Goal: Check status: Check status

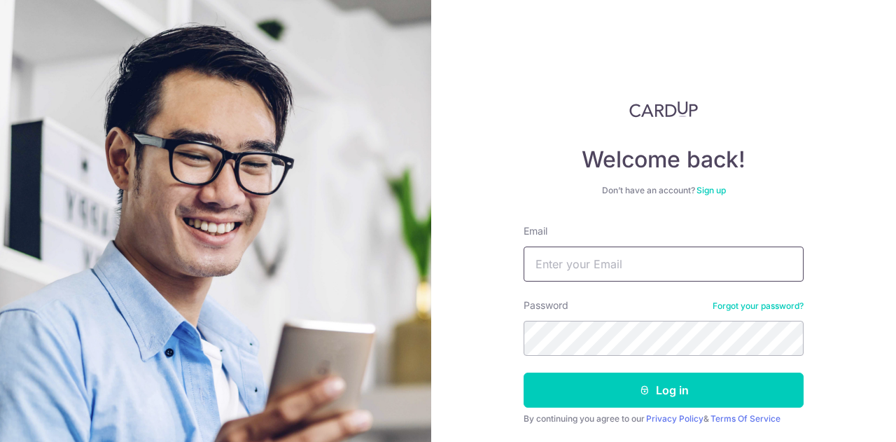
click at [578, 261] on input "Email" at bounding box center [664, 263] width 280 height 35
type input "[EMAIL_ADDRESS][DOMAIN_NAME]"
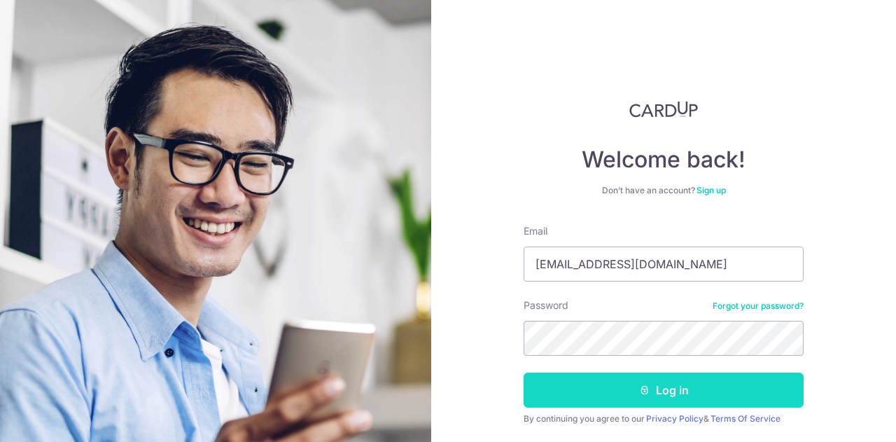
click at [632, 395] on button "Log in" at bounding box center [664, 390] width 280 height 35
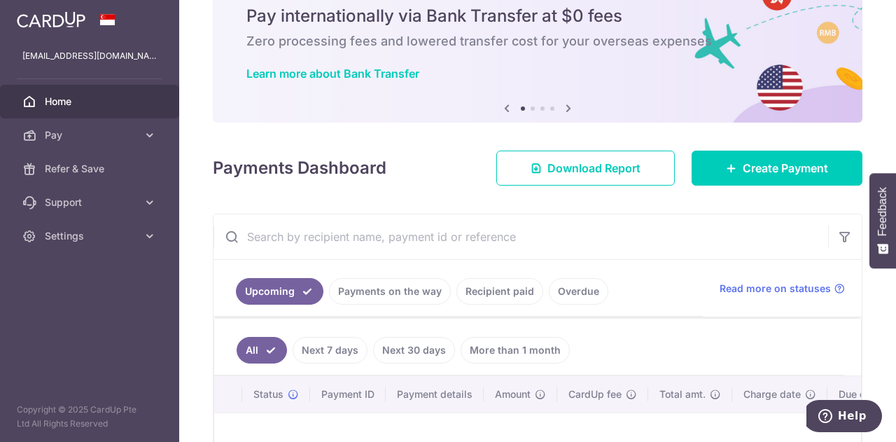
scroll to position [70, 0]
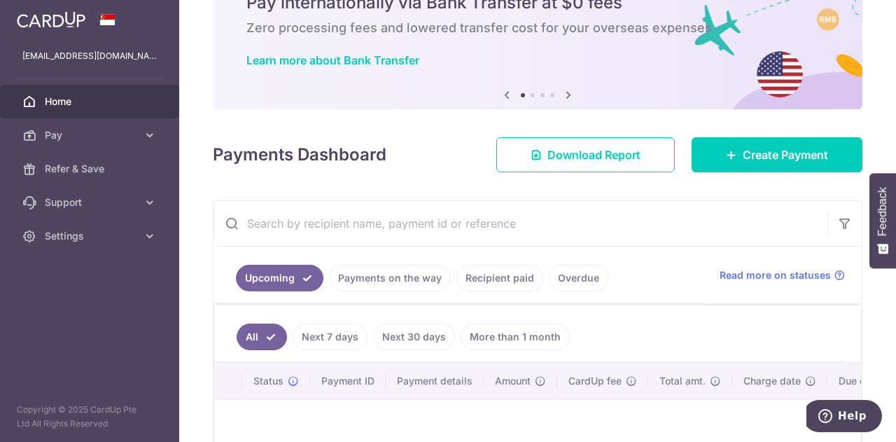
click at [515, 285] on link "Recipient paid" at bounding box center [500, 278] width 87 height 27
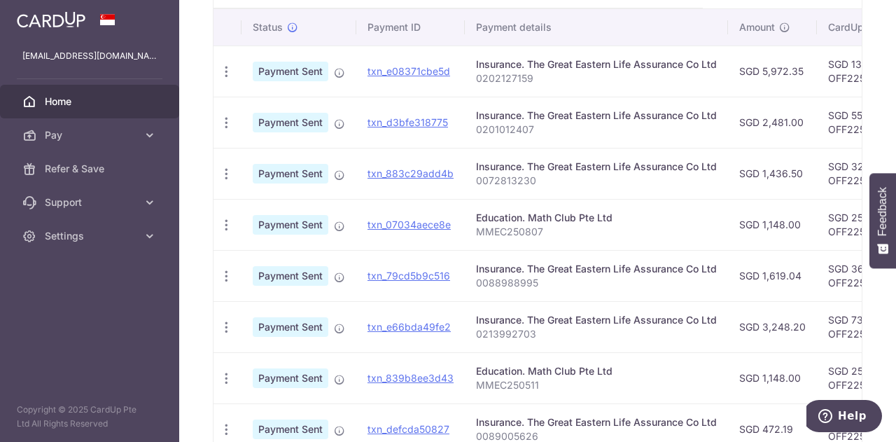
scroll to position [232, 0]
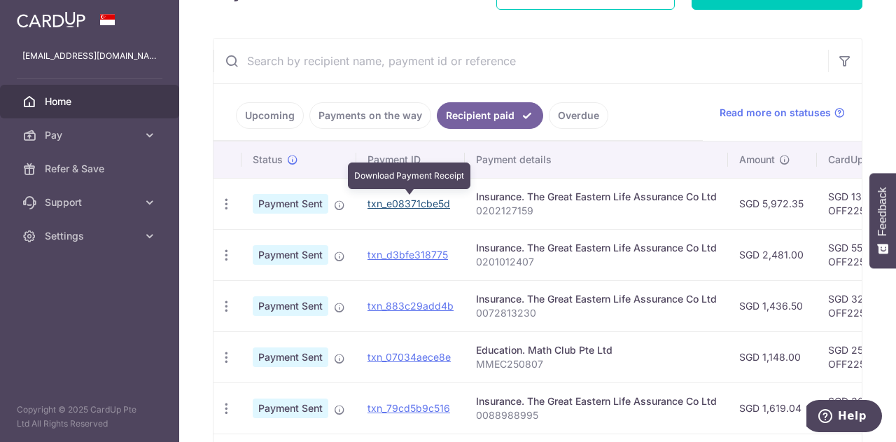
click at [398, 204] on link "txn_e08371cbe5d" at bounding box center [409, 203] width 83 height 12
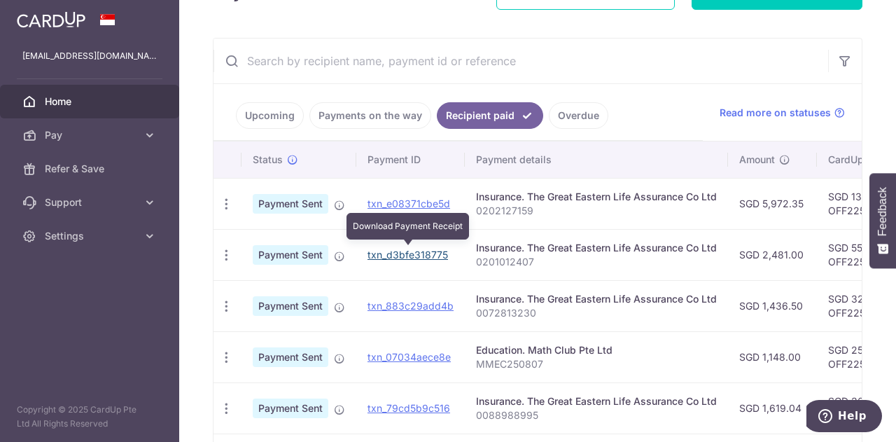
click at [430, 257] on link "txn_d3bfe318775" at bounding box center [408, 255] width 81 height 12
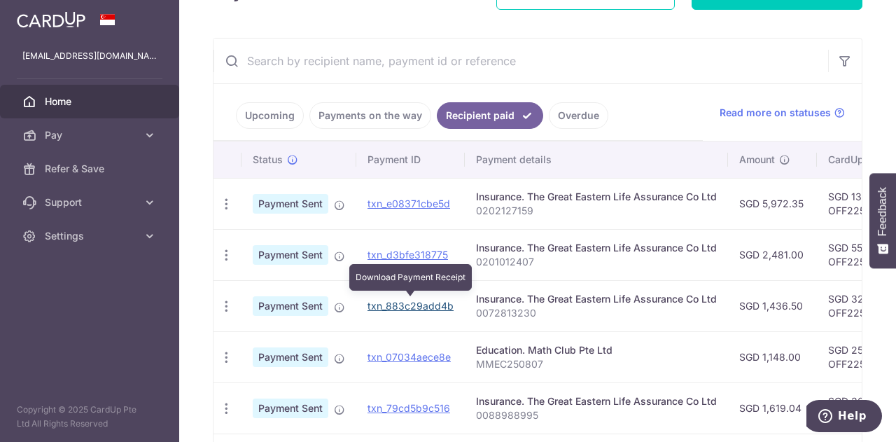
drag, startPoint x: 395, startPoint y: 304, endPoint x: 494, endPoint y: 48, distance: 274.2
click at [395, 304] on link "txn_883c29add4b" at bounding box center [411, 306] width 86 height 12
drag, startPoint x: 415, startPoint y: 305, endPoint x: 504, endPoint y: 51, distance: 268.9
click at [415, 305] on link "txn_883c29add4b" at bounding box center [411, 306] width 86 height 12
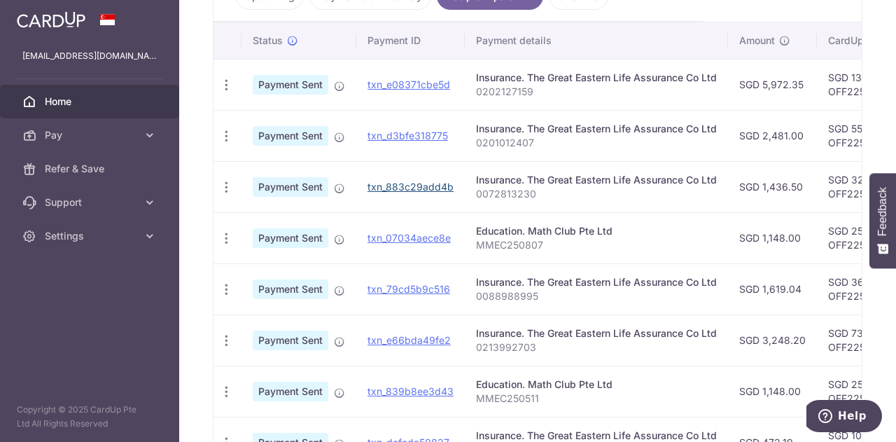
scroll to position [373, 0]
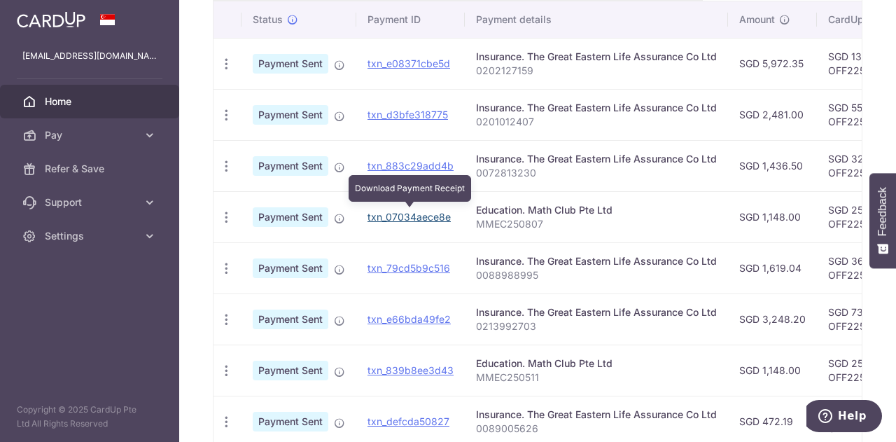
drag, startPoint x: 430, startPoint y: 215, endPoint x: 517, endPoint y: 51, distance: 185.4
click at [430, 215] on link "txn_07034aece8e" at bounding box center [409, 217] width 83 height 12
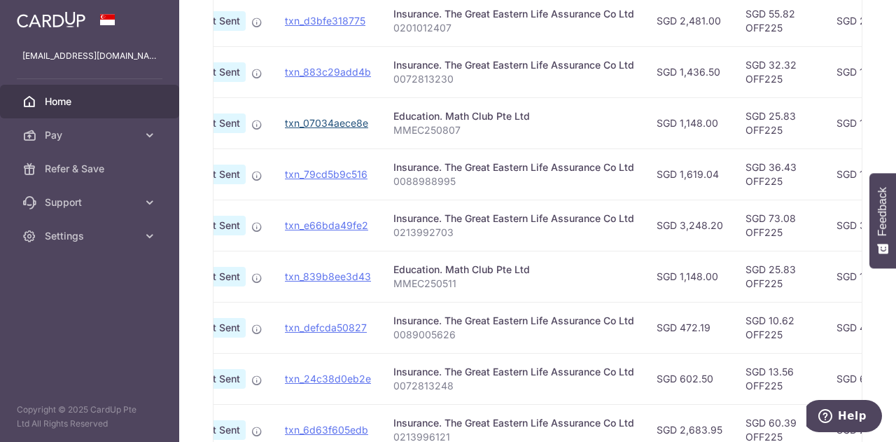
scroll to position [443, 0]
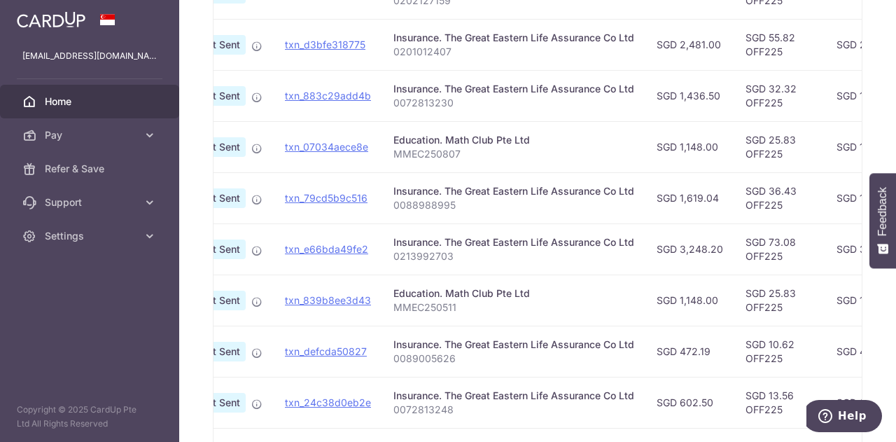
click at [60, 104] on span "Home" at bounding box center [91, 102] width 92 height 14
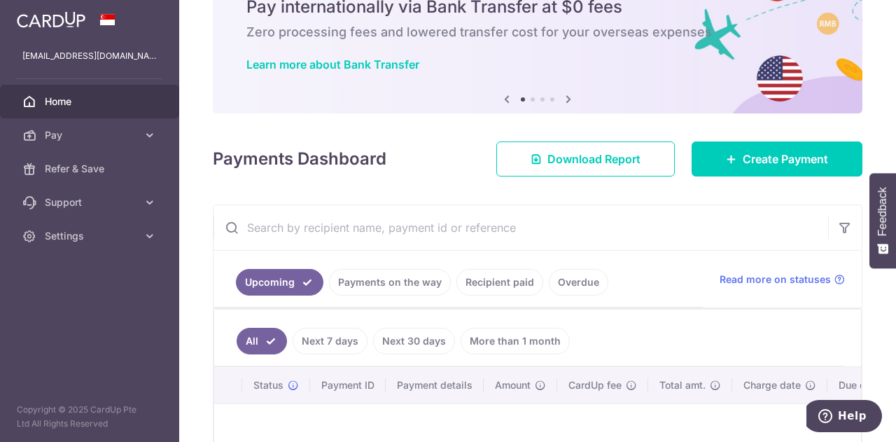
scroll to position [70, 0]
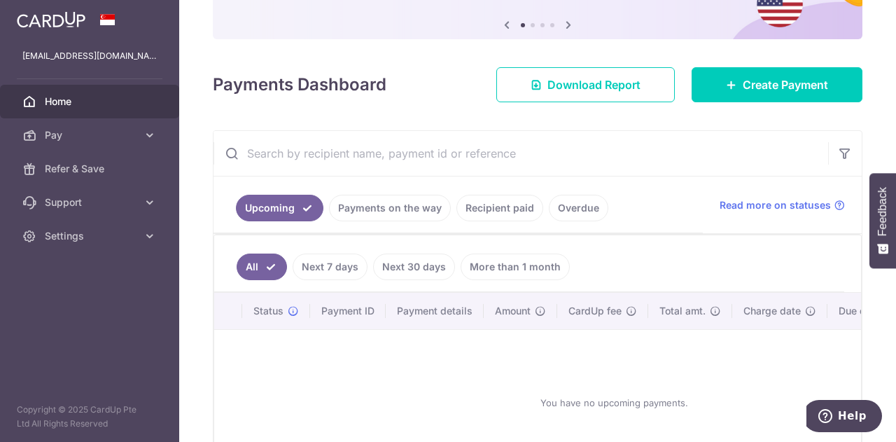
click at [396, 210] on link "Payments on the way" at bounding box center [390, 208] width 122 height 27
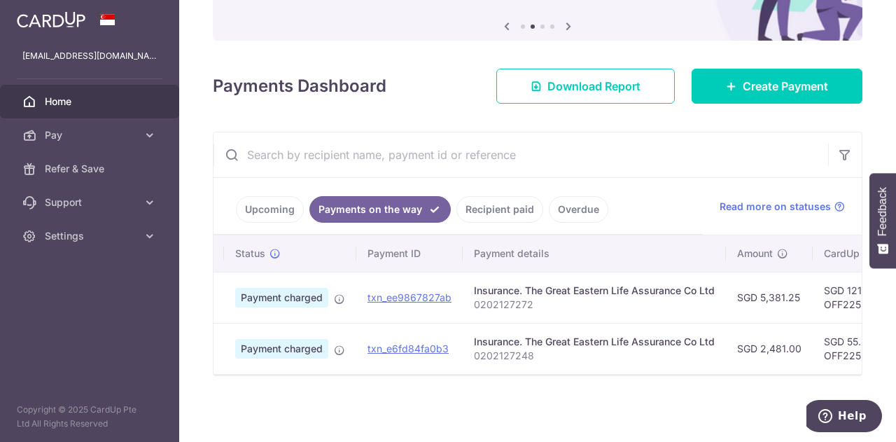
scroll to position [0, 0]
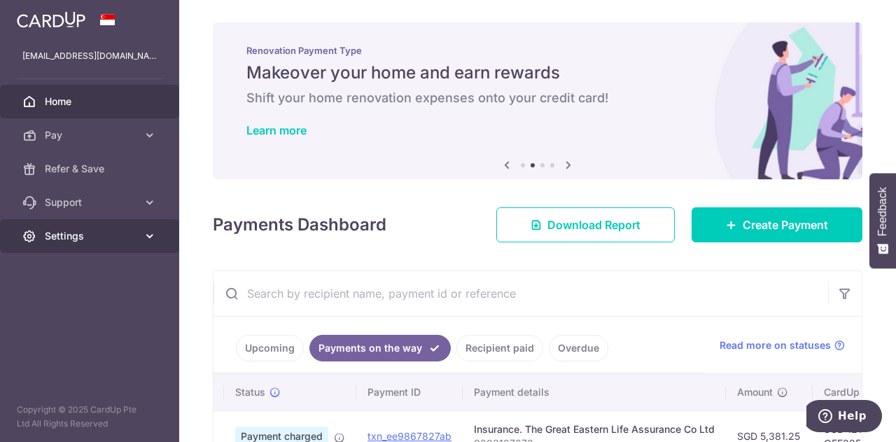
click at [87, 233] on span "Settings" at bounding box center [91, 236] width 92 height 14
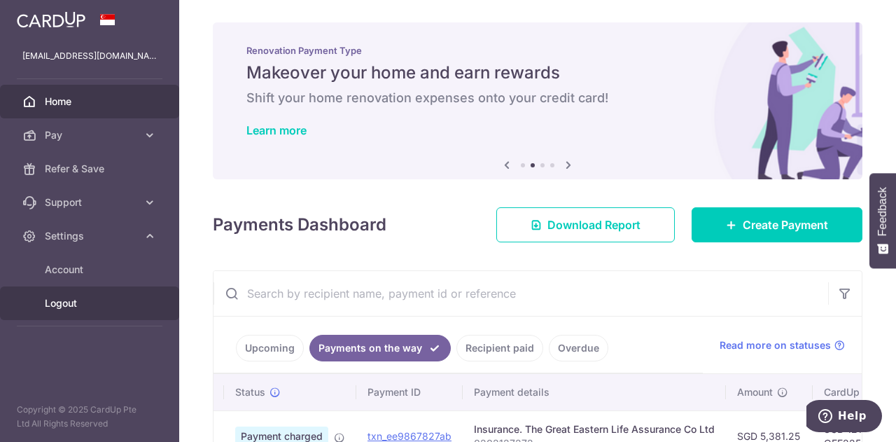
click at [64, 307] on span "Logout" at bounding box center [91, 303] width 92 height 14
